Goal: Task Accomplishment & Management: Manage account settings

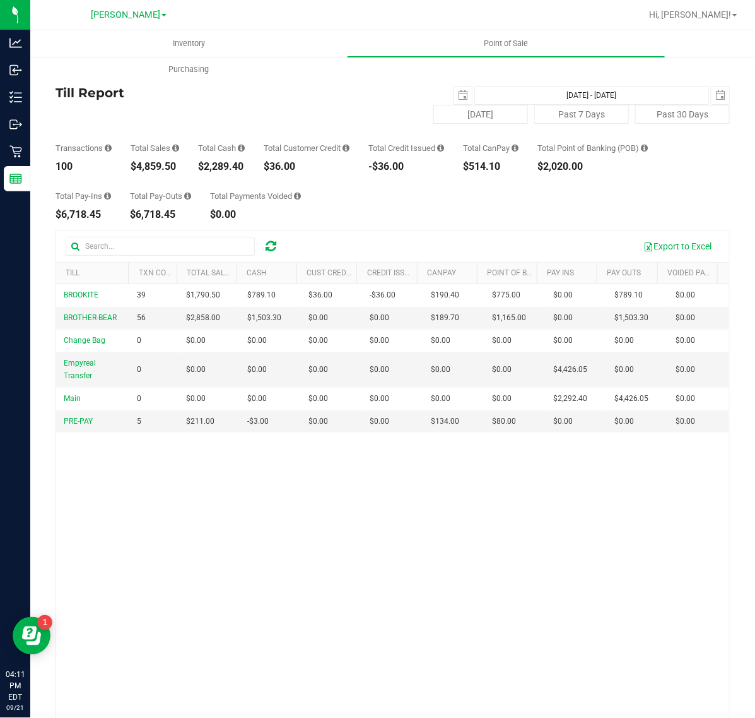
click at [430, 224] on div "Back Till Report 2025-09-20 Sep 20, 2025 - Sep 20, 2025 2025-09-20 Today Past 7…" at bounding box center [393, 417] width 675 height 699
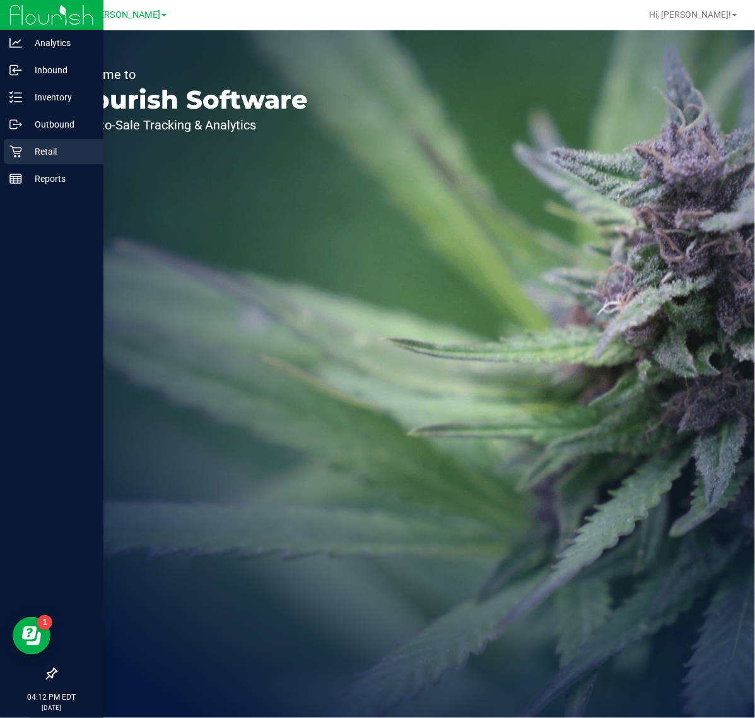
click at [30, 140] on div "Retail" at bounding box center [54, 151] width 100 height 25
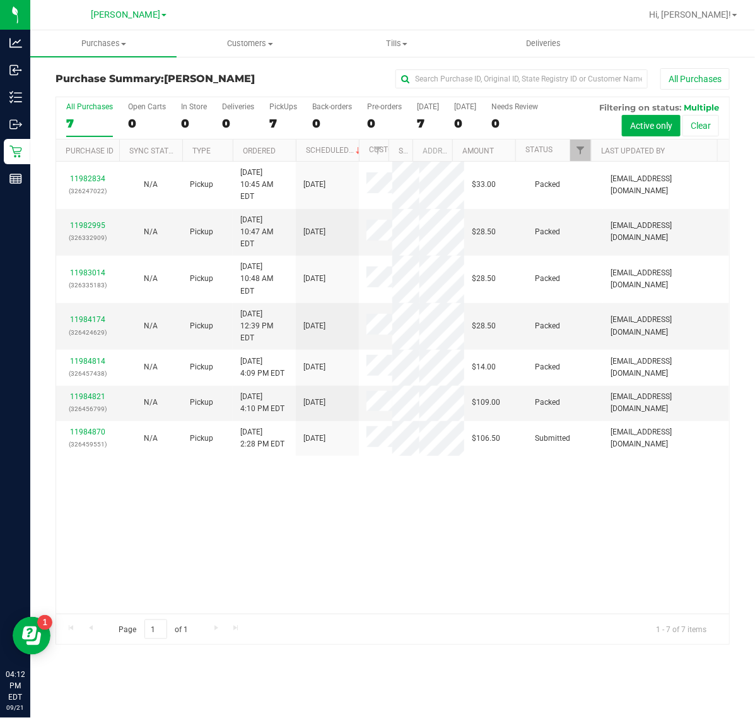
click at [240, 515] on div "11982834 (326247022) N/A Pickup [DATE] 10:45 AM EDT 9/21/2025 $33.00 Packed [EM…" at bounding box center [392, 388] width 673 height 452
click at [230, 51] on uib-tab-heading "Customers All customers Add a new customer All physicians" at bounding box center [249, 43] width 145 height 25
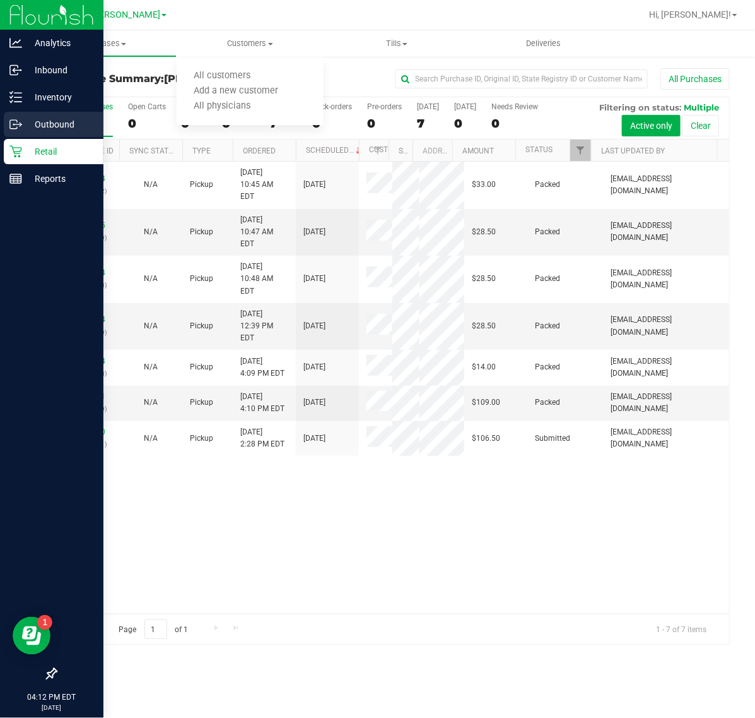
click at [25, 120] on p "Outbound" at bounding box center [60, 124] width 76 height 15
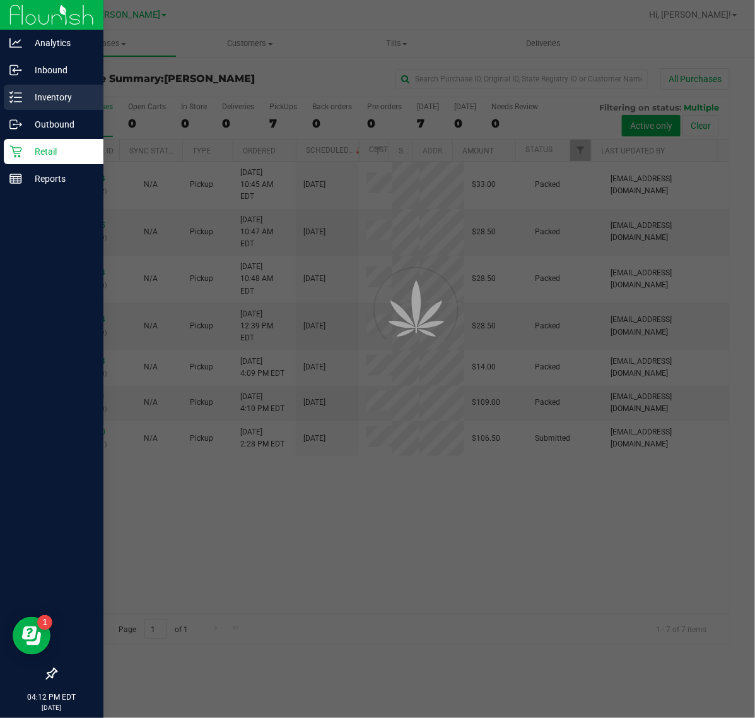
click at [52, 90] on p "Inventory" at bounding box center [60, 97] width 76 height 15
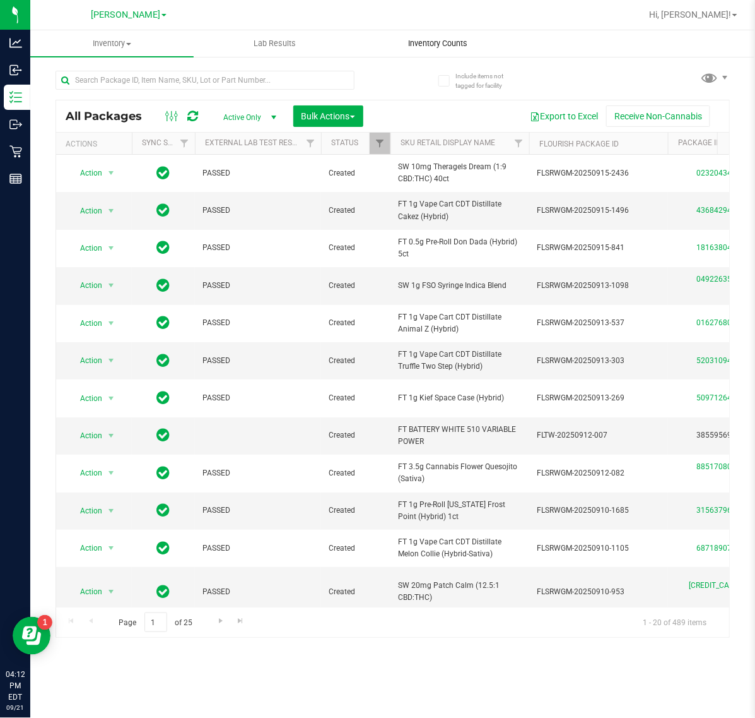
click at [450, 45] on span "Inventory Counts" at bounding box center [437, 43] width 93 height 11
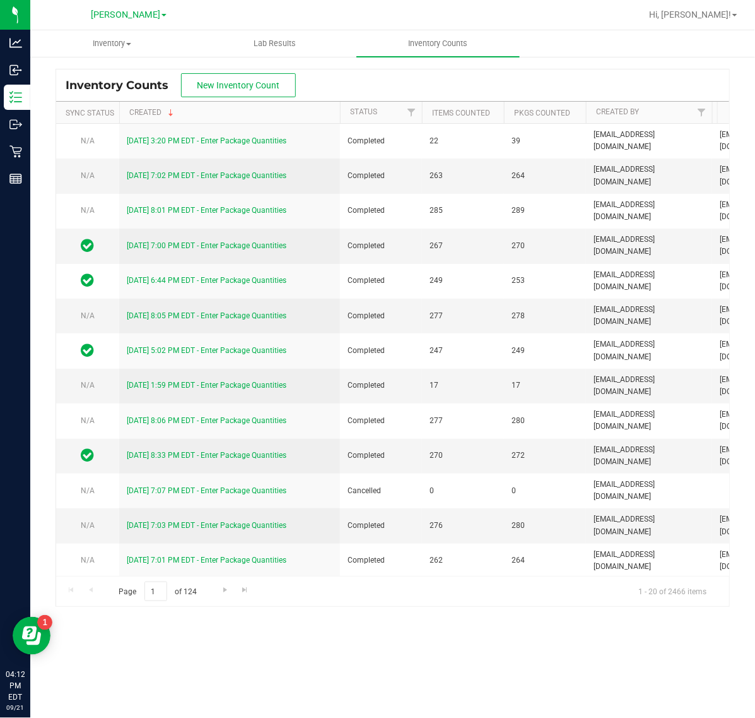
click at [213, 98] on div "Inventory Counts New Inventory Count" at bounding box center [392, 85] width 673 height 32
click at [209, 92] on button "New Inventory Count" at bounding box center [238, 85] width 115 height 24
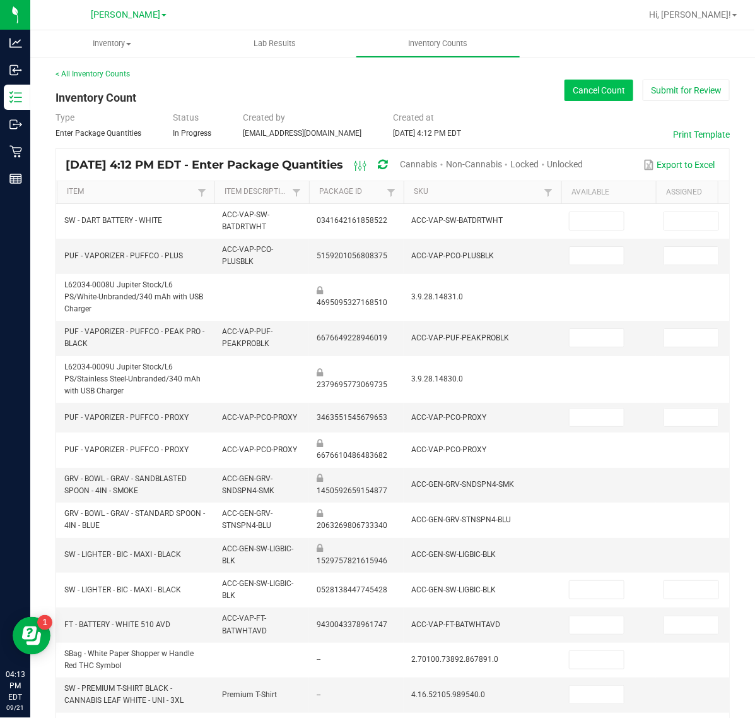
click at [565, 101] on button "Cancel Count" at bounding box center [599, 90] width 69 height 21
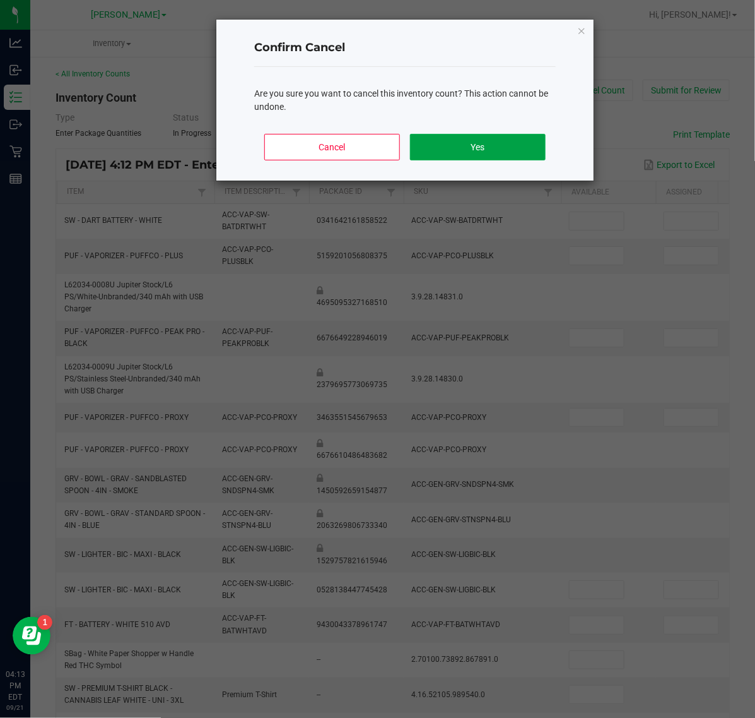
click at [493, 158] on button "Yes" at bounding box center [478, 147] width 136 height 27
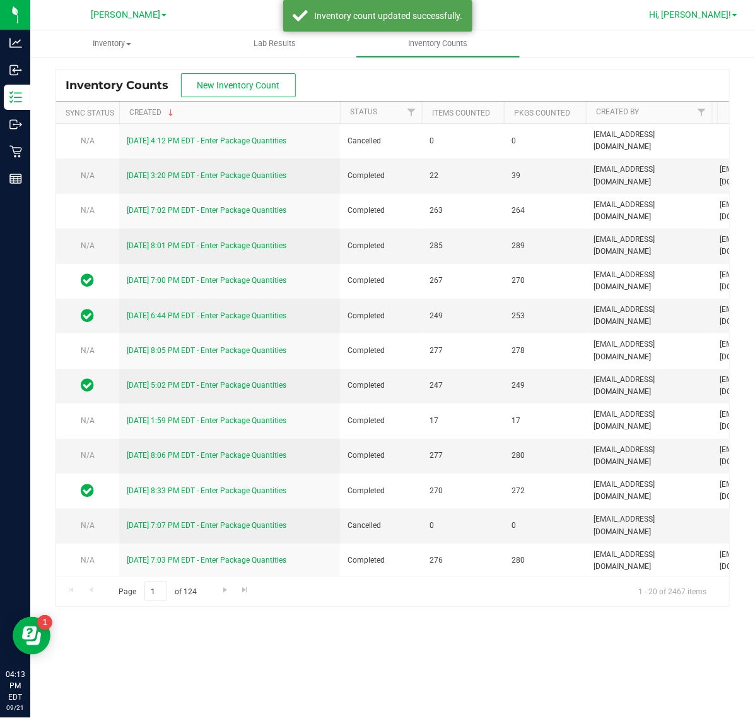
click at [721, 10] on span "Hi, [PERSON_NAME]!" at bounding box center [690, 14] width 82 height 10
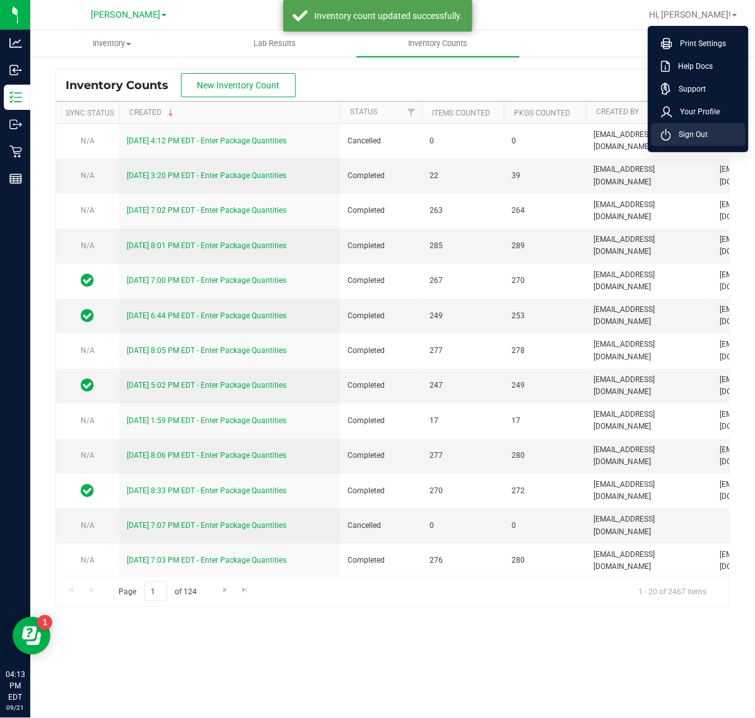
click at [694, 134] on span "Sign Out" at bounding box center [689, 134] width 37 height 13
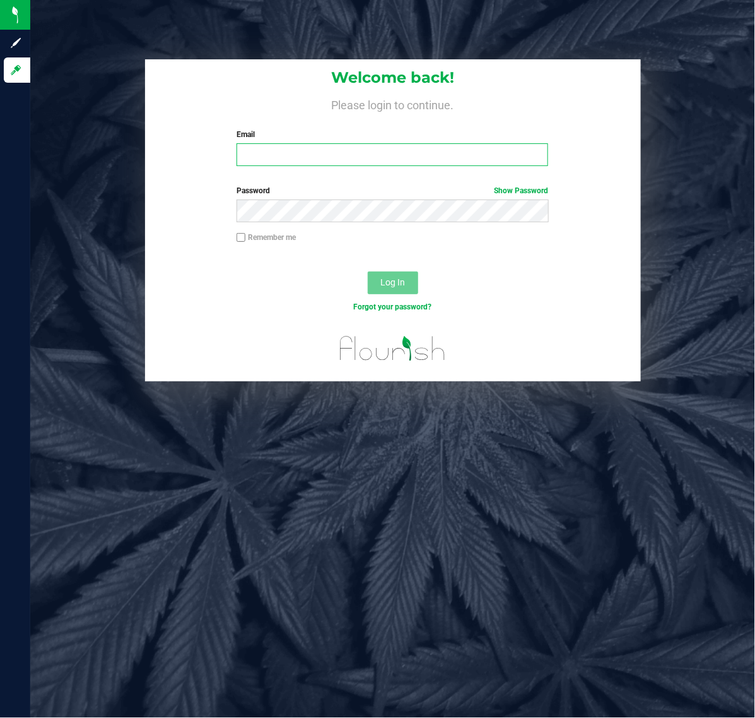
click at [301, 146] on input "Email" at bounding box center [393, 154] width 312 height 23
type input "[EMAIL_ADDRESS][DOMAIN_NAME]"
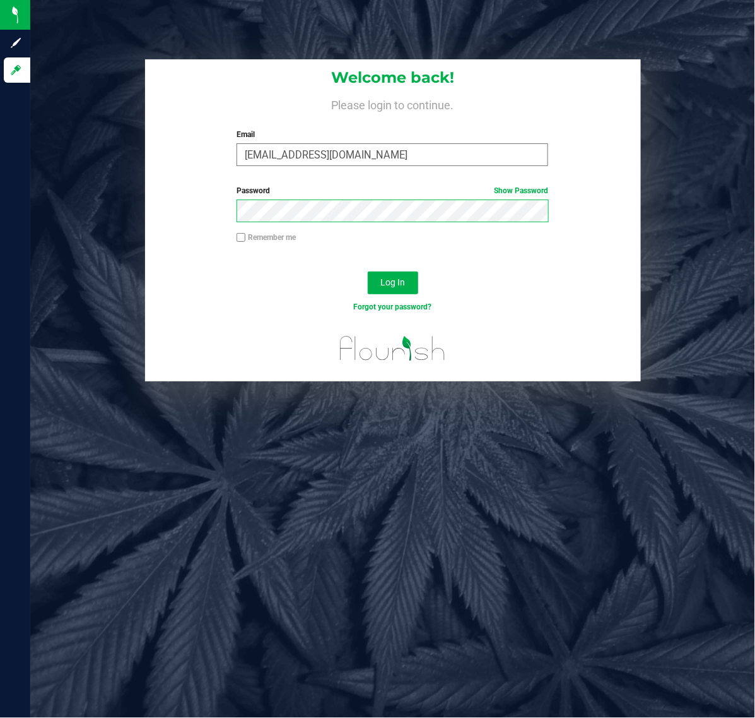
click at [368, 271] on button "Log In" at bounding box center [393, 282] width 50 height 23
